Goal: Task Accomplishment & Management: Manage account settings

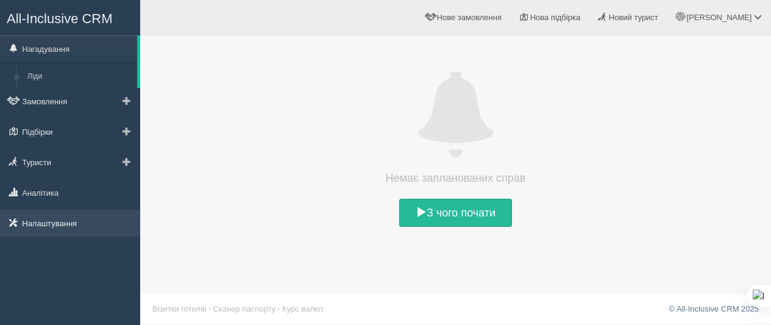
click at [58, 225] on link "Налаштування" at bounding box center [70, 223] width 140 height 27
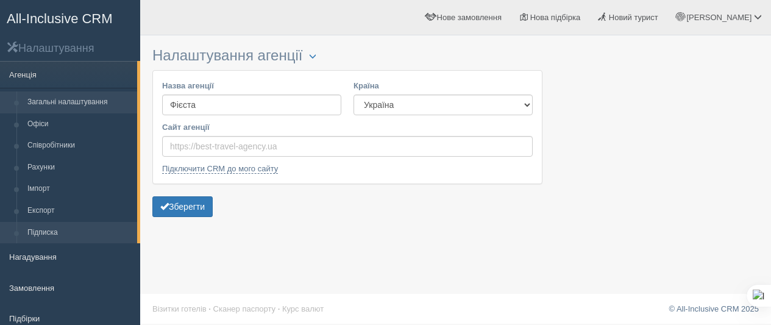
click at [57, 230] on link "Підписка" at bounding box center [79, 233] width 115 height 22
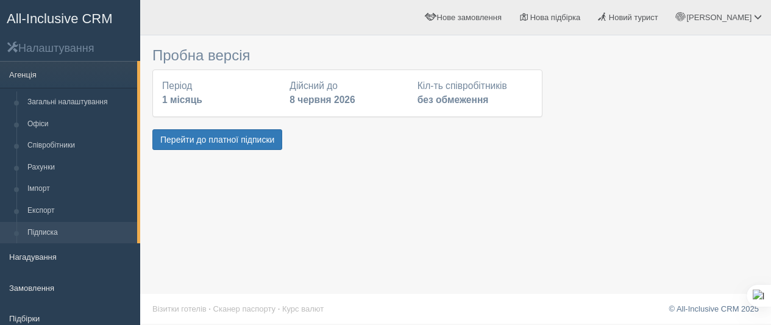
click at [17, 17] on span "All-Inclusive CRM" at bounding box center [60, 18] width 106 height 15
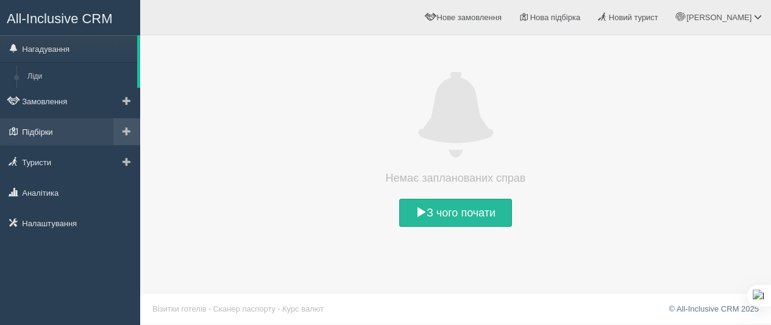
click at [57, 130] on link "Підбірки" at bounding box center [70, 131] width 140 height 27
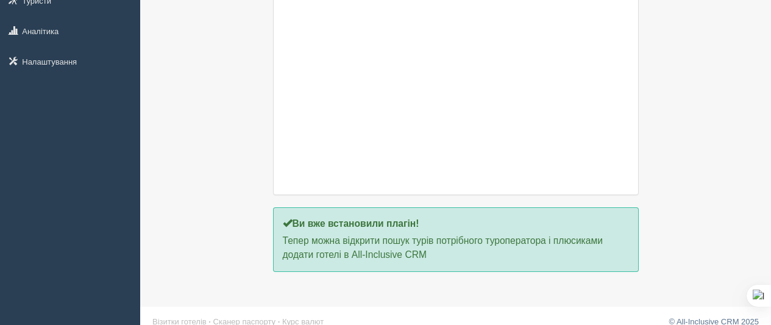
scroll to position [62, 0]
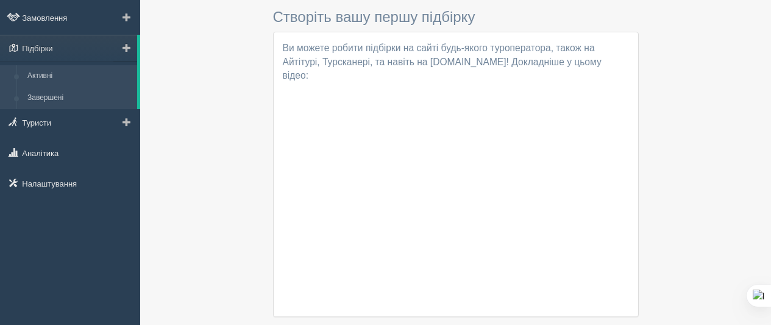
click at [67, 98] on link "Завершені" at bounding box center [79, 98] width 115 height 22
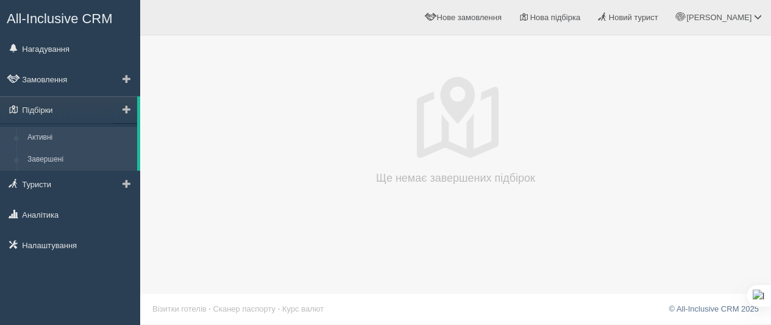
click at [79, 137] on link "Активні" at bounding box center [79, 138] width 115 height 22
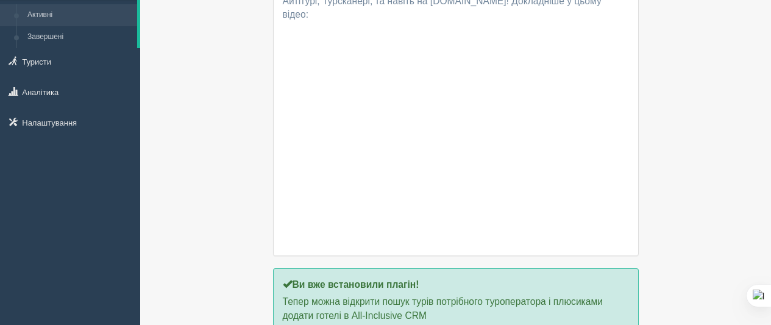
scroll to position [184, 0]
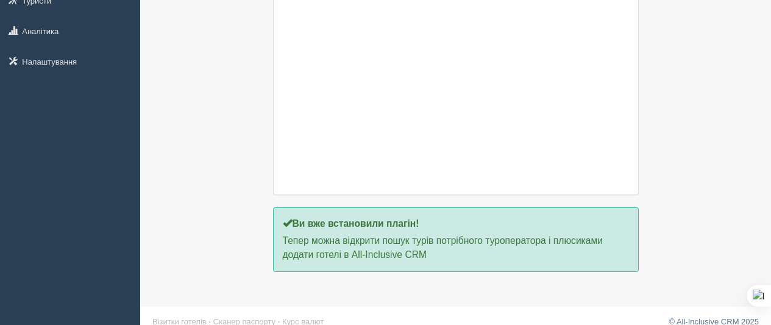
click at [509, 207] on div "Ви вже встановили плагін! Тепер можна відкрити пошук турів потрібного туроперат…" at bounding box center [456, 239] width 366 height 65
click at [511, 160] on iframe at bounding box center [456, 76] width 346 height 195
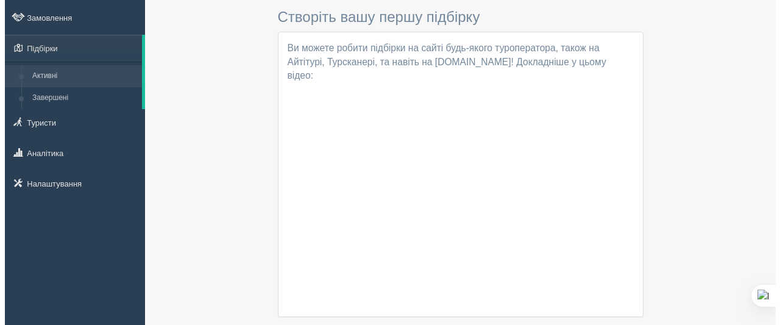
scroll to position [0, 0]
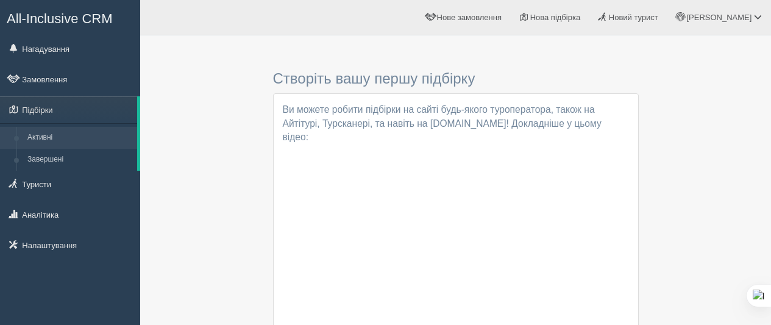
click at [298, 85] on h3 "Створіть вашу першу підбірку" at bounding box center [456, 79] width 366 height 16
click at [304, 76] on h3 "Створіть вашу першу підбірку" at bounding box center [456, 79] width 366 height 16
click at [519, 89] on div "Створіть вашу першу підбірку Ви підібрали список готелів за допомогою Chrome Pl…" at bounding box center [456, 248] width 366 height 414
click at [379, 129] on p "Ви можете робити підбірки на сайті будь-якого туроператора, також на Айтітурі, …" at bounding box center [456, 124] width 346 height 42
click at [581, 22] on span "Нова підбірка" at bounding box center [555, 17] width 51 height 9
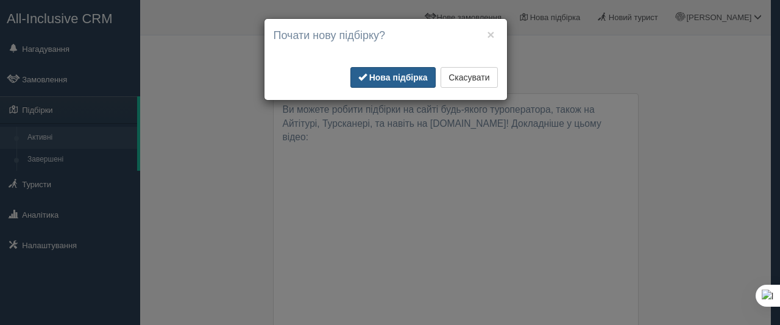
click at [393, 75] on b "Нова підбірка" at bounding box center [398, 78] width 59 height 10
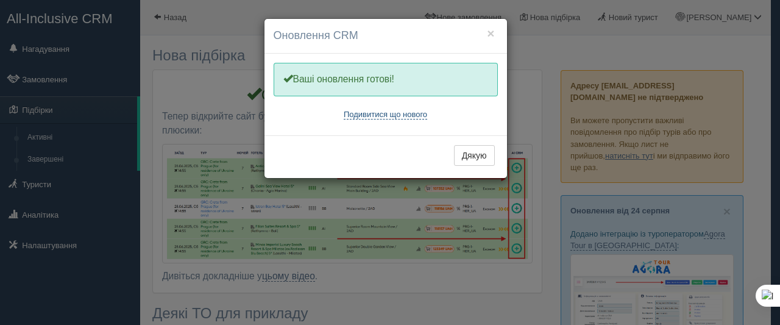
click at [399, 118] on link "Подивитися що нового" at bounding box center [386, 115] width 84 height 10
click at [476, 154] on button "Дякую" at bounding box center [474, 155] width 41 height 21
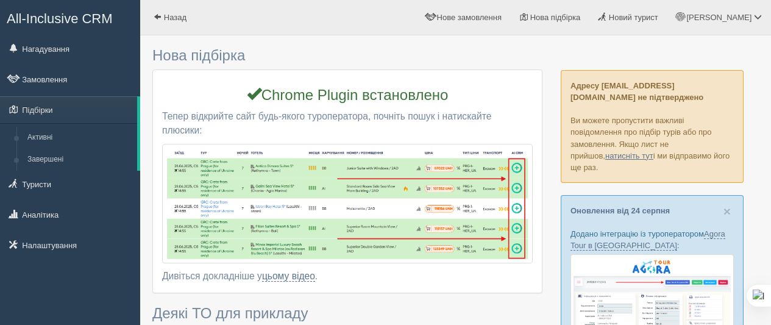
click at [454, 97] on h3 "Chrome Plugin встановлено" at bounding box center [347, 94] width 371 height 18
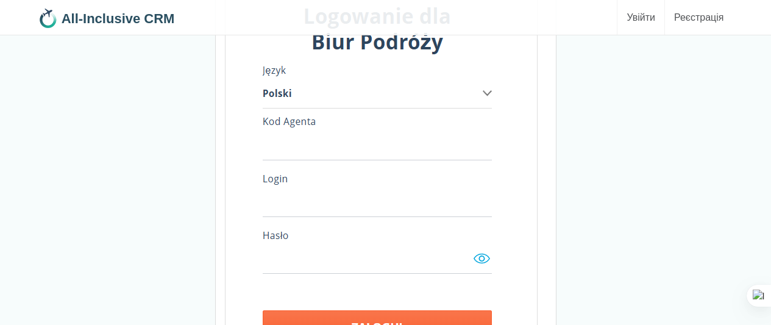
scroll to position [2622, 0]
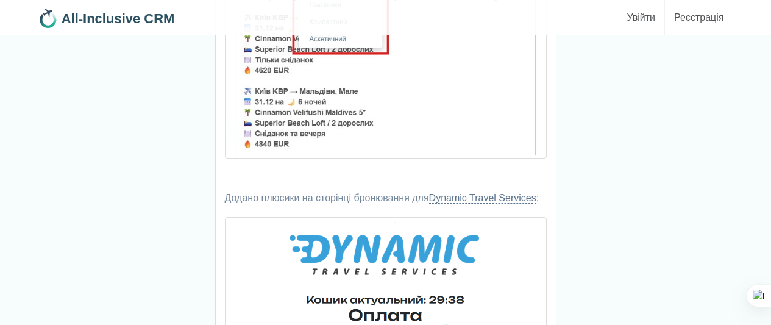
scroll to position [122, 0]
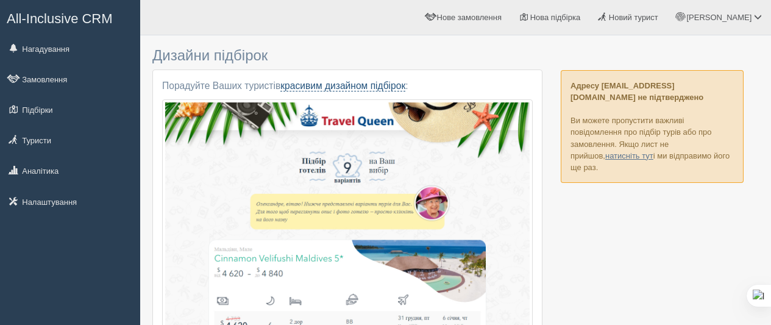
click at [335, 85] on link "красивим дизайном підбірок" at bounding box center [342, 85] width 125 height 11
click at [59, 32] on link "All-Inclusive CRM" at bounding box center [70, 18] width 139 height 34
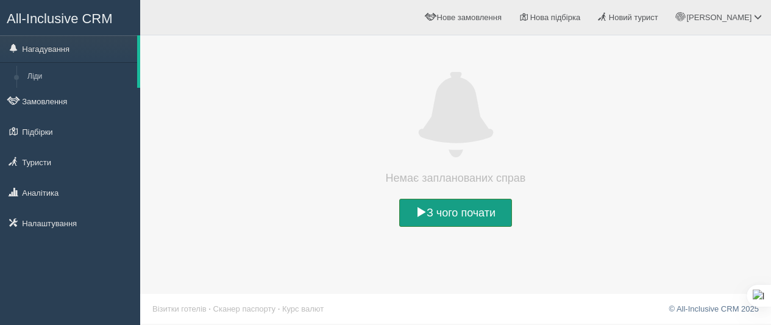
click at [477, 213] on link "З чого почати" at bounding box center [455, 213] width 113 height 28
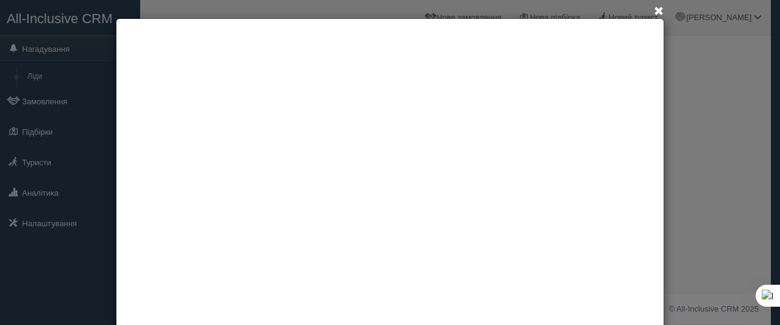
click at [654, 14] on span at bounding box center [659, 12] width 10 height 10
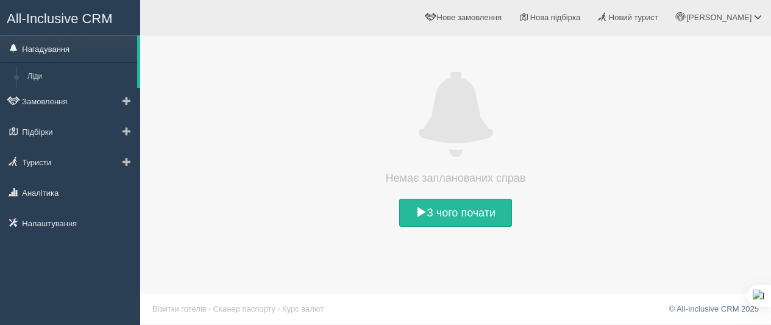
click at [29, 47] on link "Нагадування" at bounding box center [68, 48] width 137 height 27
click at [35, 50] on link "Нагадування" at bounding box center [68, 48] width 137 height 27
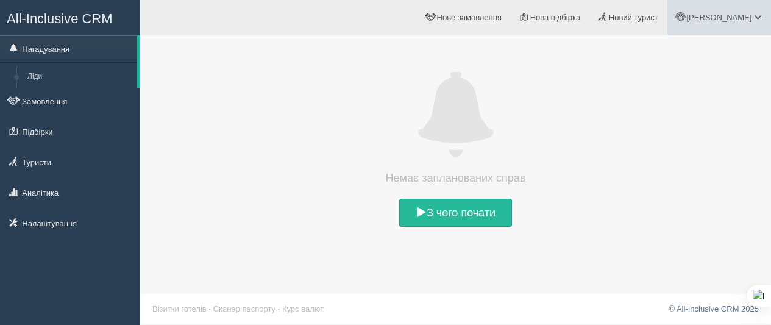
click at [760, 21] on span at bounding box center [758, 17] width 8 height 8
click at [688, 56] on span "Мій профіль" at bounding box center [685, 53] width 45 height 9
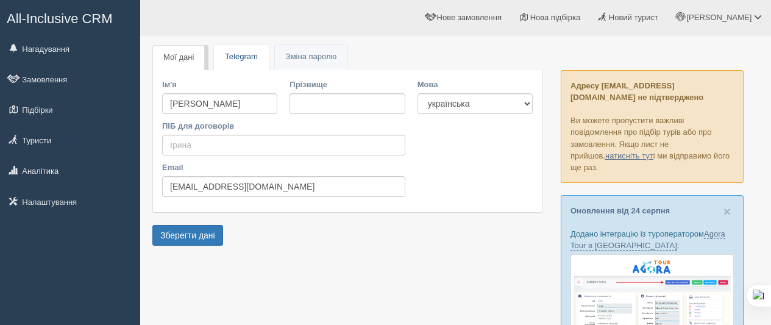
click at [249, 53] on link "Telegram" at bounding box center [241, 57] width 54 height 25
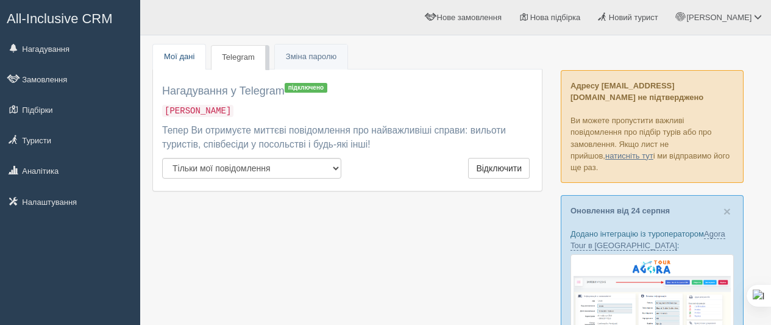
click at [182, 49] on link "Мої дані" at bounding box center [179, 57] width 52 height 25
